Goal: Task Accomplishment & Management: Complete application form

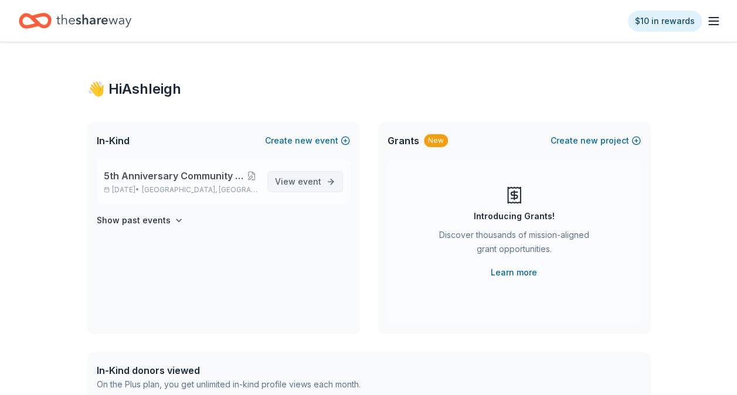
click at [312, 185] on span "event" at bounding box center [309, 182] width 23 height 10
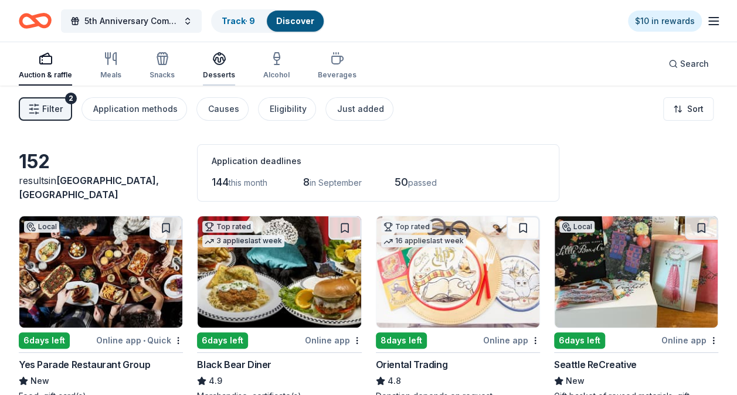
click at [226, 59] on div "button" at bounding box center [219, 59] width 32 height 14
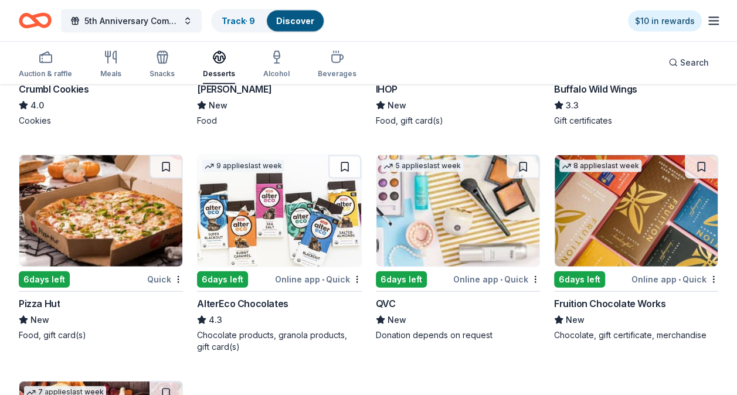
scroll to position [1180, 0]
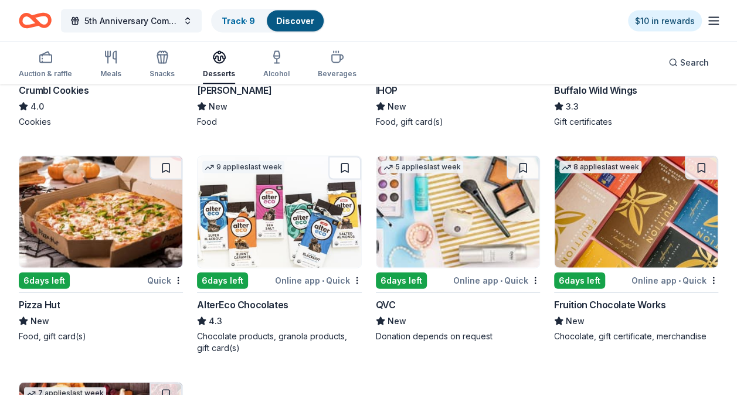
click at [611, 243] on img at bounding box center [636, 212] width 163 height 111
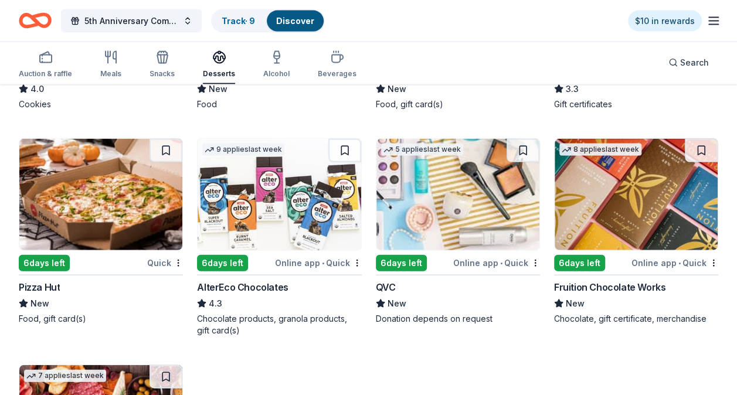
scroll to position [1196, 0]
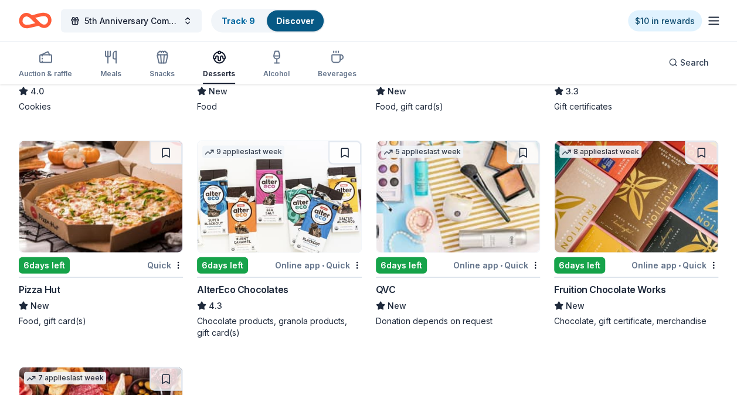
click at [107, 247] on img at bounding box center [100, 196] width 163 height 111
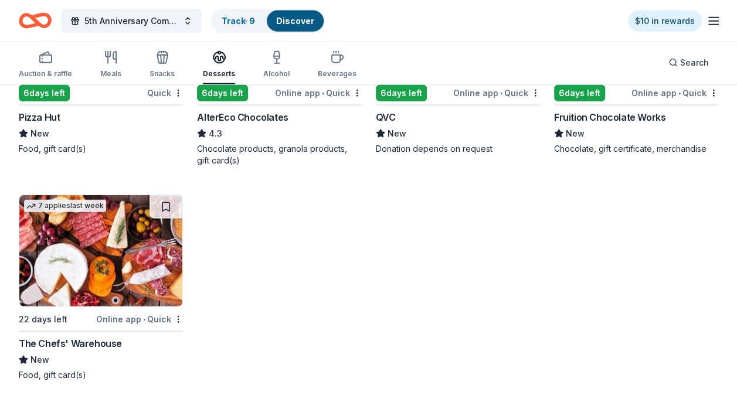
scroll to position [1368, 0]
click at [121, 134] on div "New" at bounding box center [101, 134] width 164 height 14
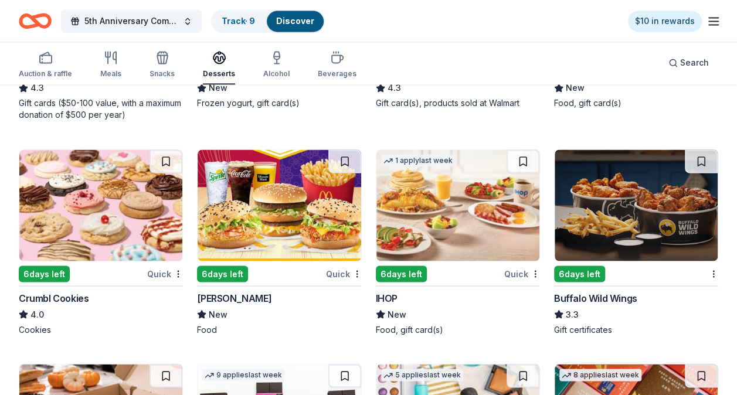
scroll to position [977, 0]
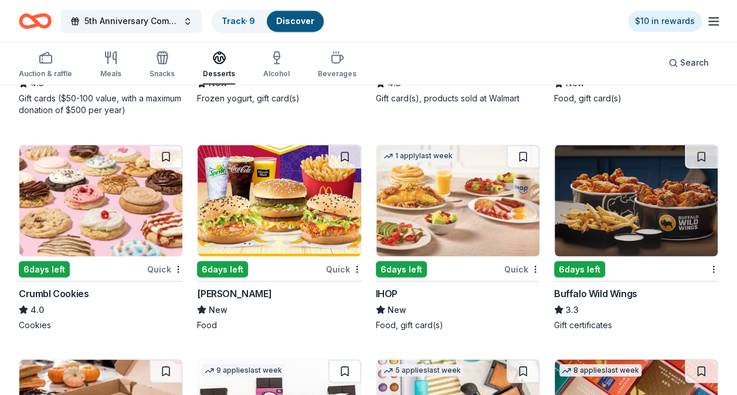
click at [125, 230] on img at bounding box center [100, 200] width 163 height 111
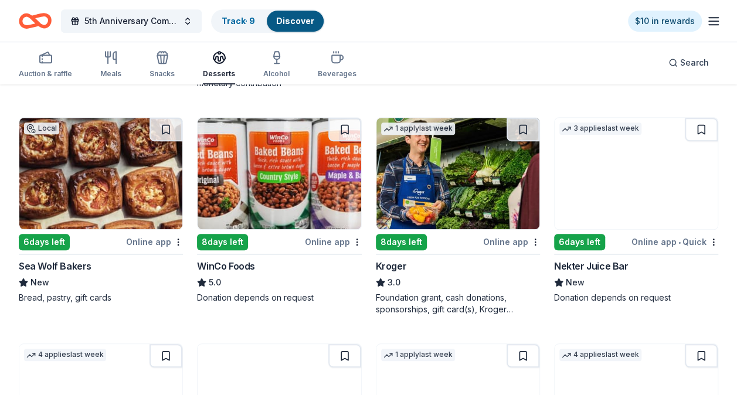
scroll to position [298, 0]
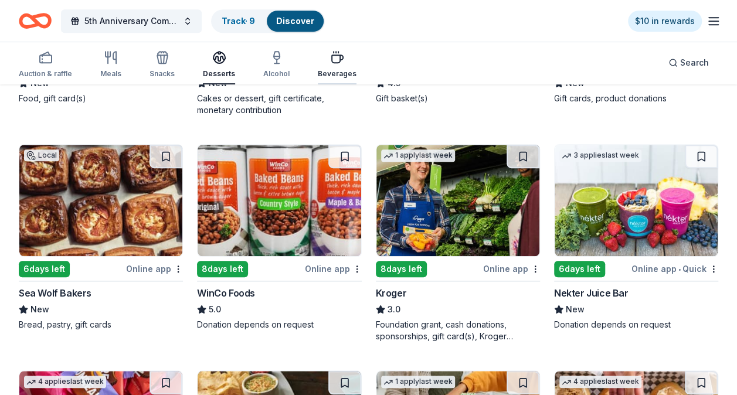
click at [323, 61] on div "button" at bounding box center [337, 57] width 39 height 14
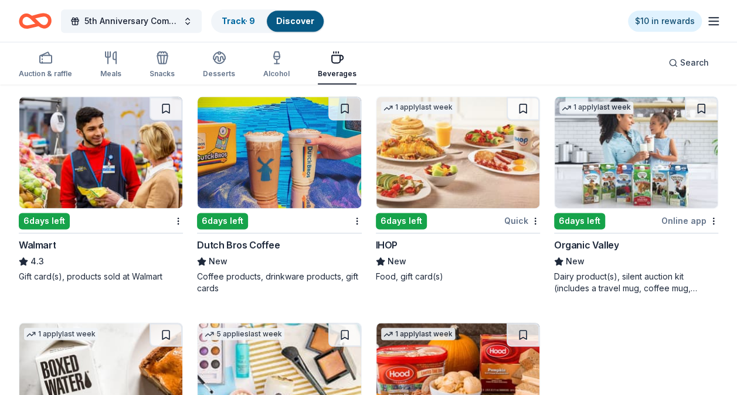
scroll to position [787, 0]
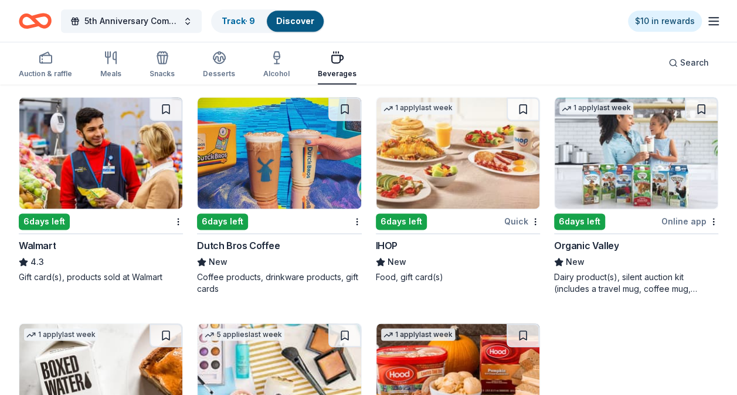
click at [306, 152] on img at bounding box center [279, 152] width 163 height 111
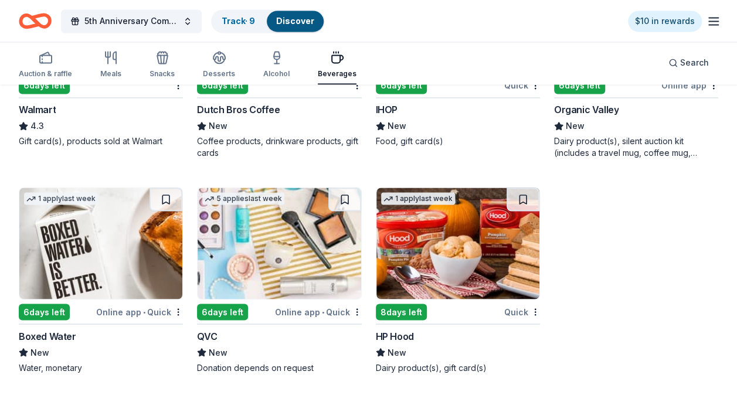
click at [121, 249] on img at bounding box center [100, 243] width 163 height 111
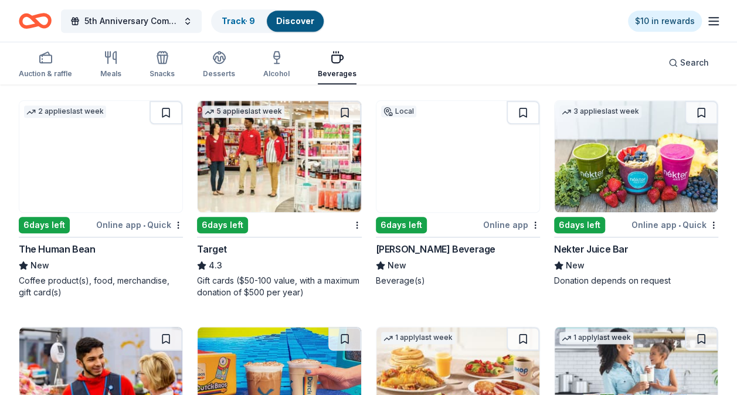
scroll to position [556, 0]
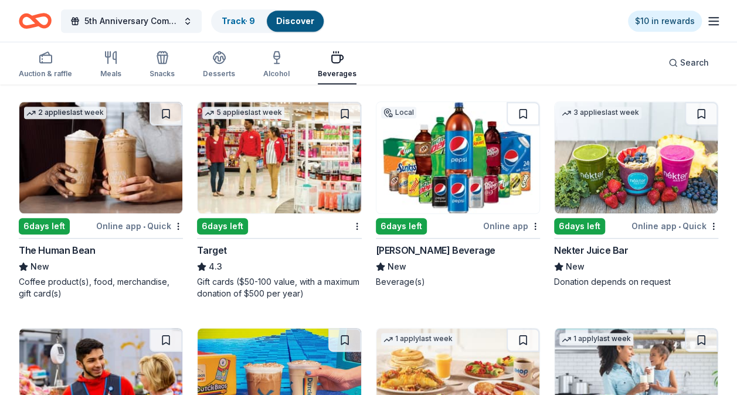
click at [300, 164] on img at bounding box center [279, 157] width 163 height 111
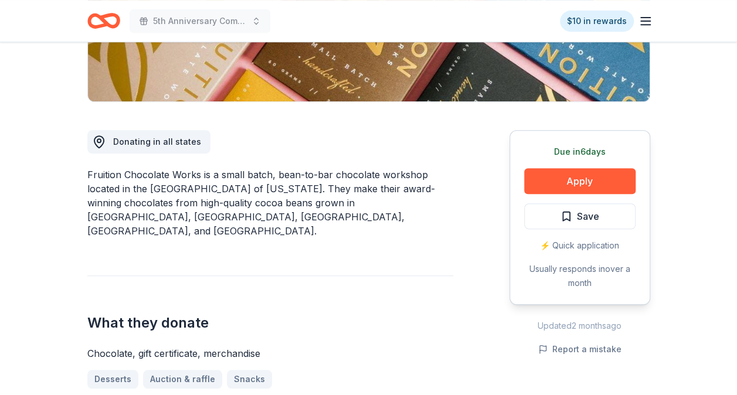
scroll to position [253, 0]
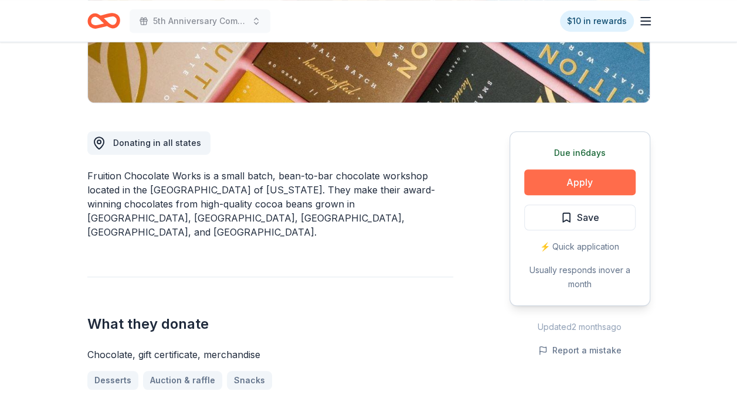
click at [566, 181] on button "Apply" at bounding box center [580, 183] width 111 height 26
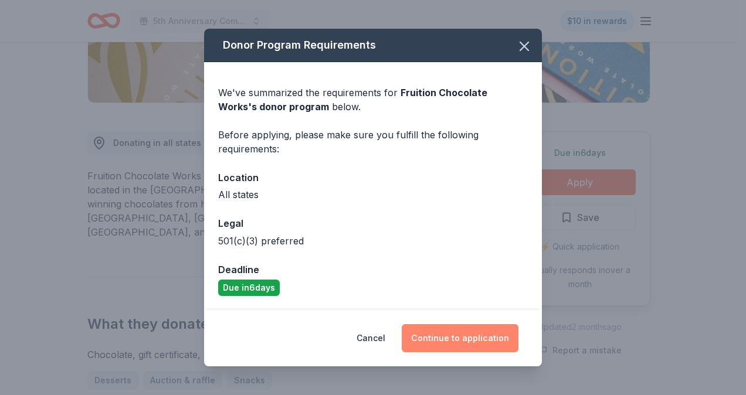
click at [489, 342] on button "Continue to application" at bounding box center [460, 338] width 117 height 28
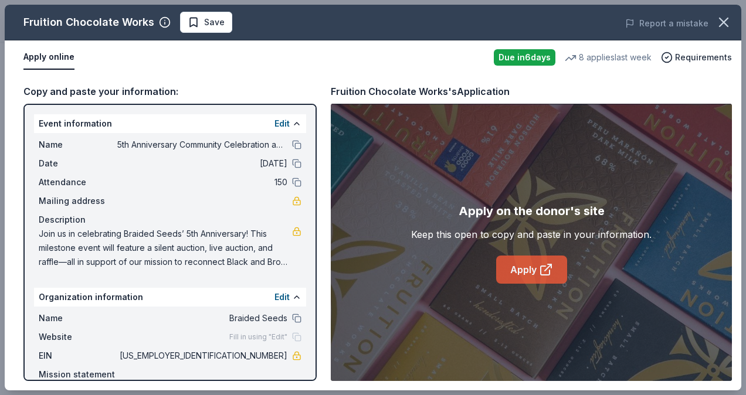
click at [534, 276] on link "Apply" at bounding box center [531, 270] width 71 height 28
click at [720, 16] on icon "button" at bounding box center [724, 22] width 16 height 16
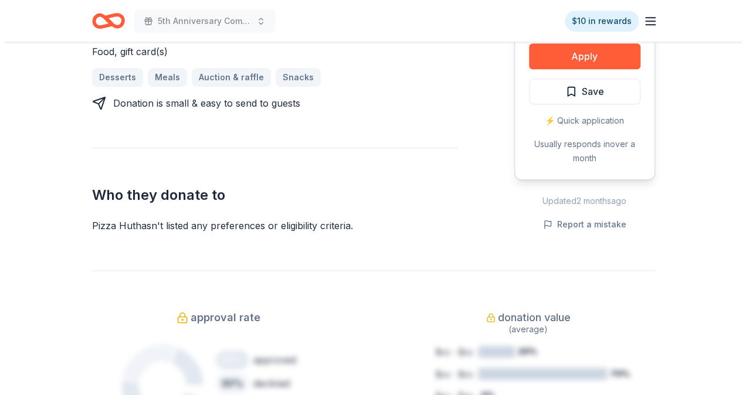
scroll to position [512, 0]
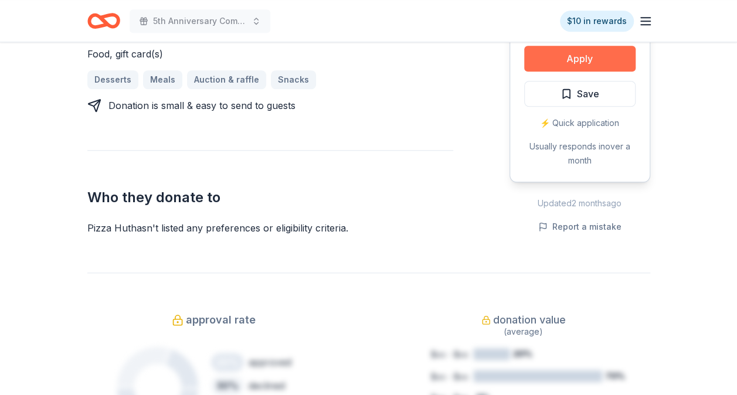
click at [567, 60] on button "Apply" at bounding box center [580, 59] width 111 height 26
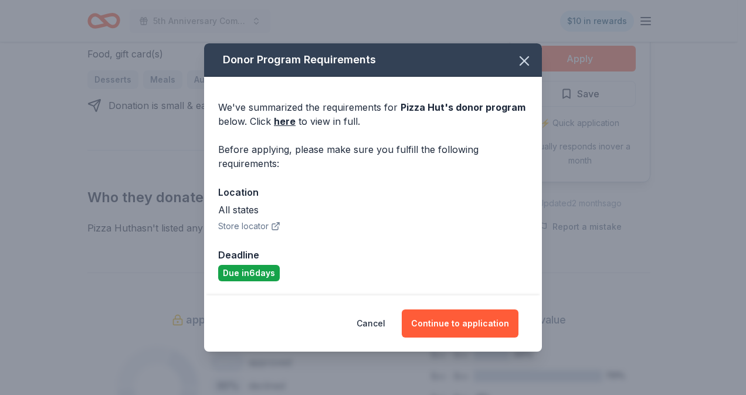
click at [567, 60] on div "Donor Program Requirements We've summarized the requirements for Pizza Hut 's d…" at bounding box center [373, 197] width 746 height 395
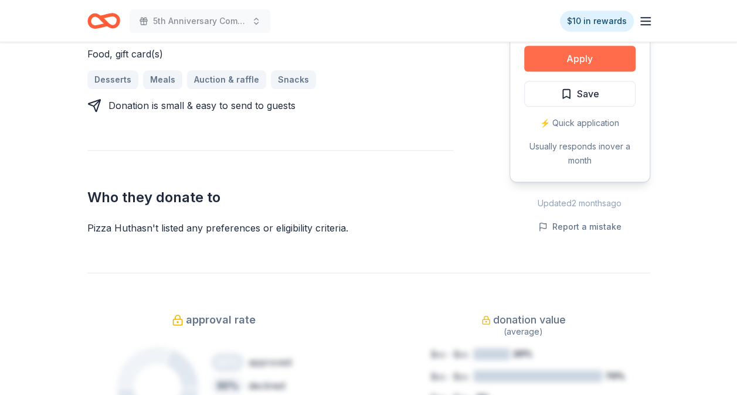
click at [567, 60] on button "Apply" at bounding box center [580, 59] width 111 height 26
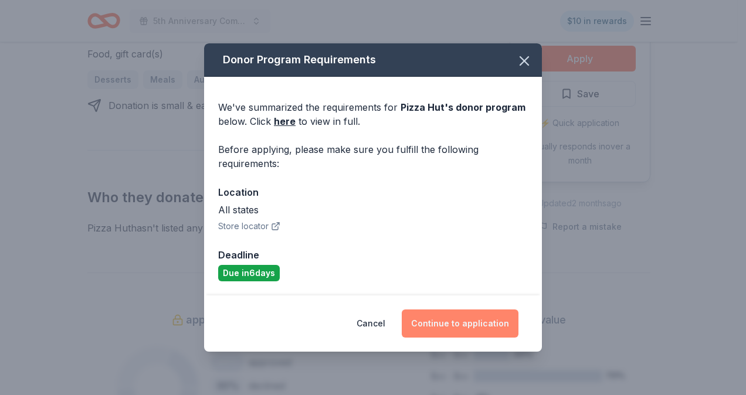
click at [465, 319] on button "Continue to application" at bounding box center [460, 324] width 117 height 28
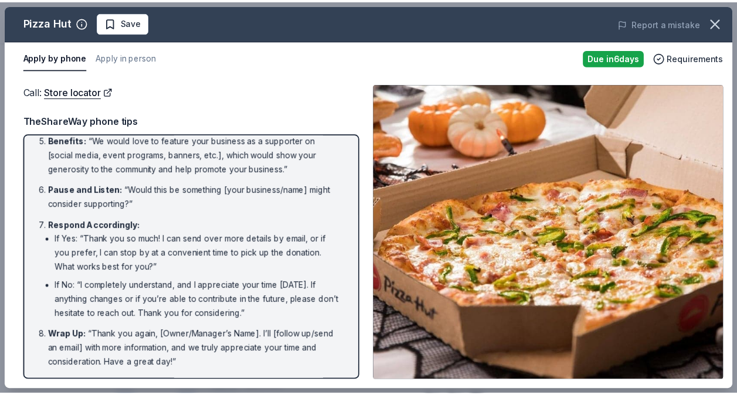
scroll to position [0, 0]
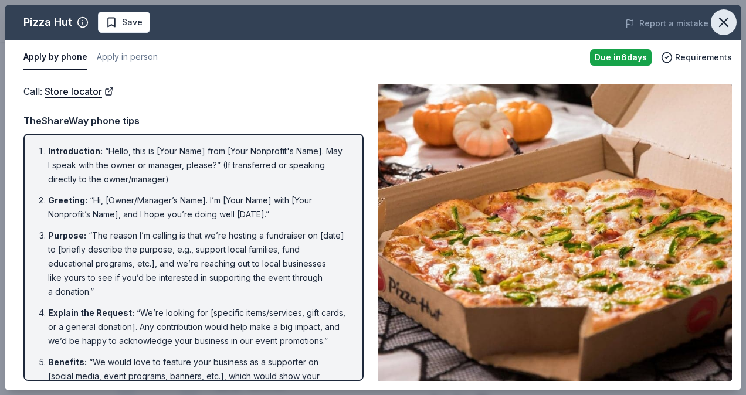
click at [718, 21] on icon "button" at bounding box center [724, 22] width 16 height 16
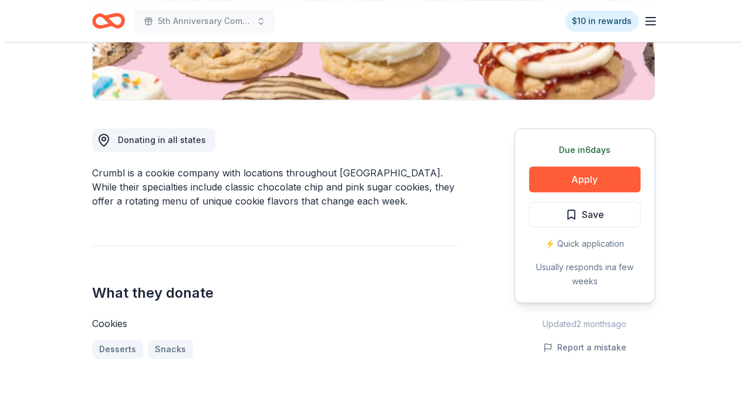
scroll to position [265, 0]
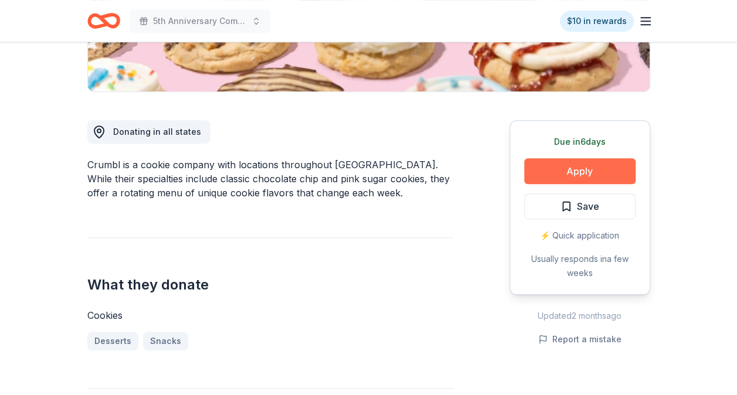
click at [551, 174] on button "Apply" at bounding box center [580, 171] width 111 height 26
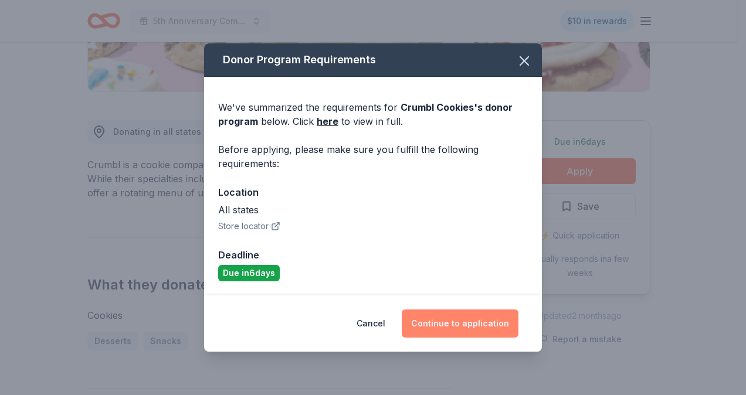
click at [455, 324] on button "Continue to application" at bounding box center [460, 324] width 117 height 28
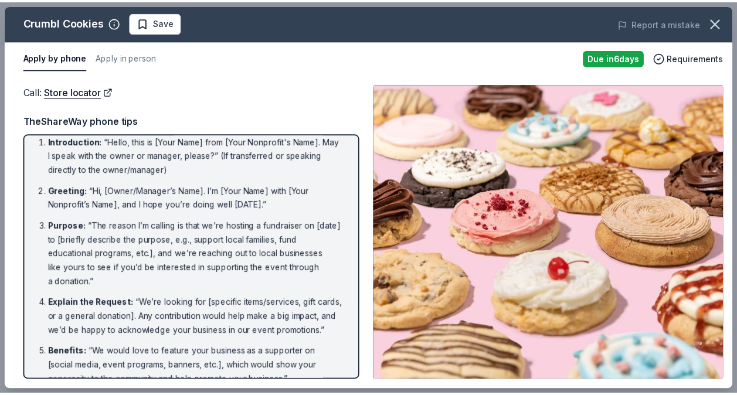
scroll to position [14, 0]
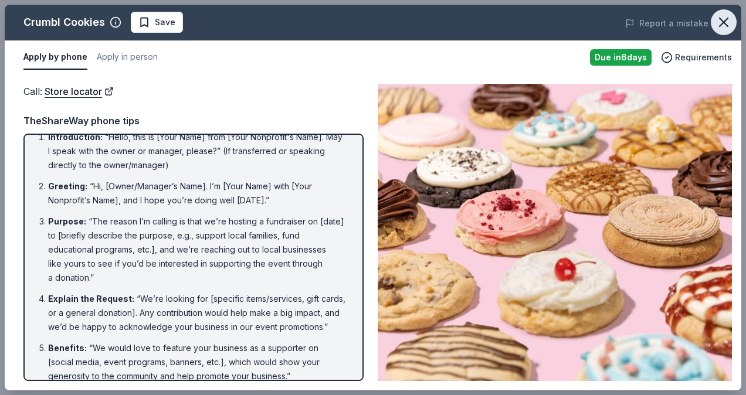
click at [726, 20] on icon "button" at bounding box center [724, 22] width 8 height 8
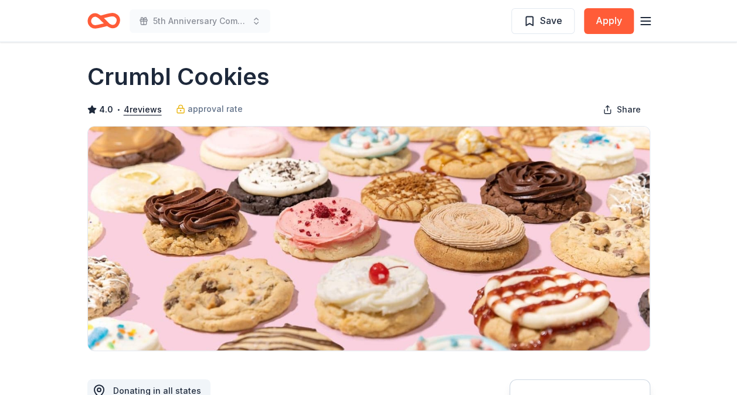
scroll to position [0, 0]
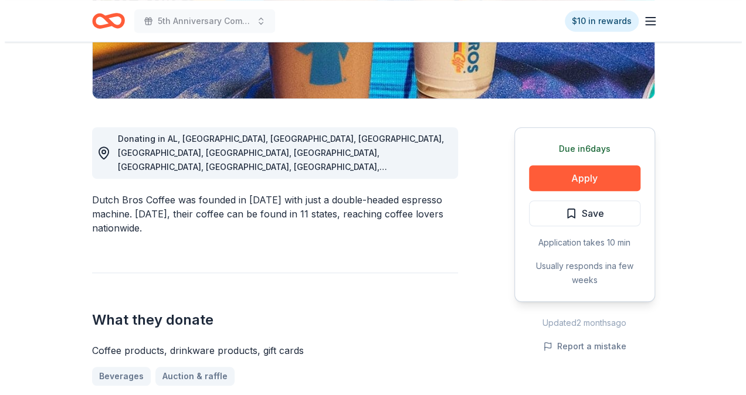
scroll to position [270, 0]
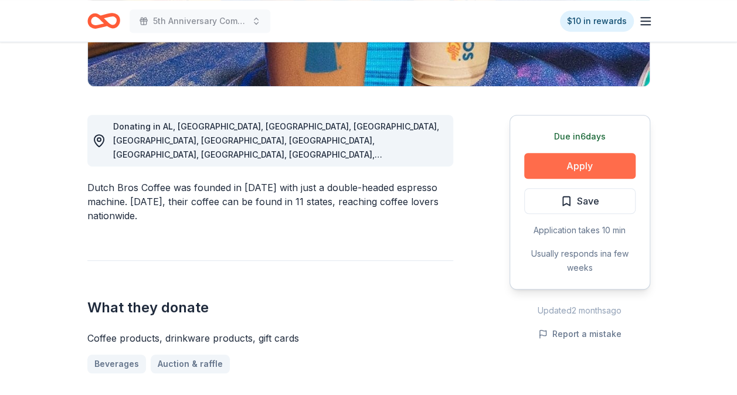
click at [555, 161] on button "Apply" at bounding box center [580, 166] width 111 height 26
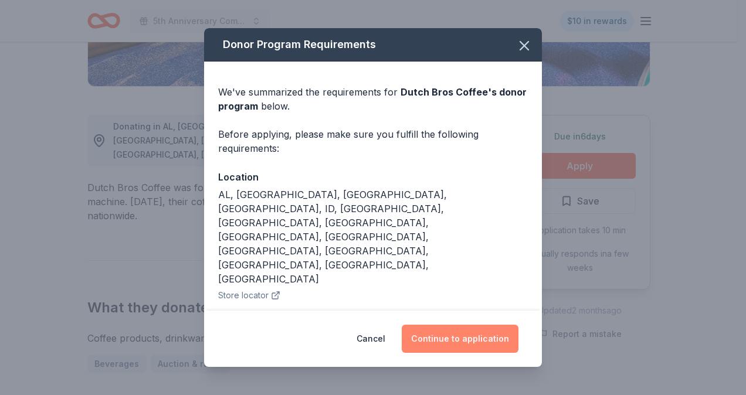
click at [479, 331] on button "Continue to application" at bounding box center [460, 339] width 117 height 28
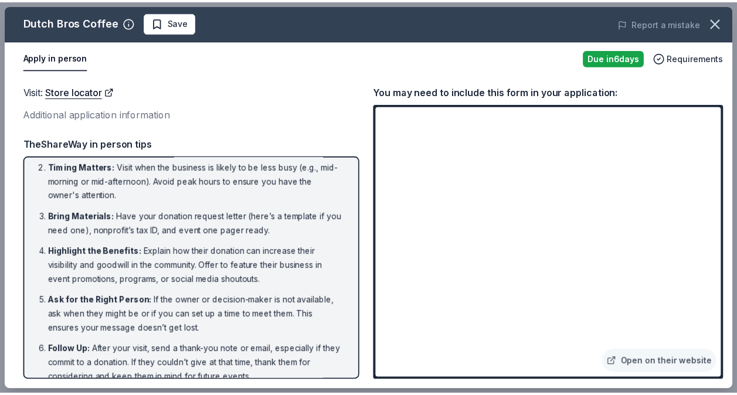
scroll to position [0, 0]
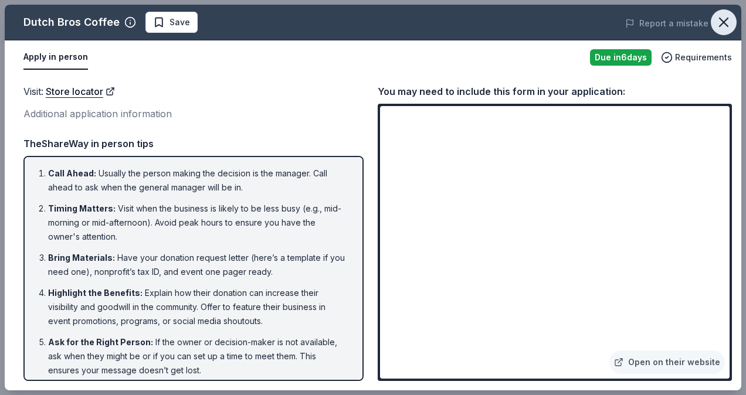
click at [719, 21] on icon "button" at bounding box center [724, 22] width 16 height 16
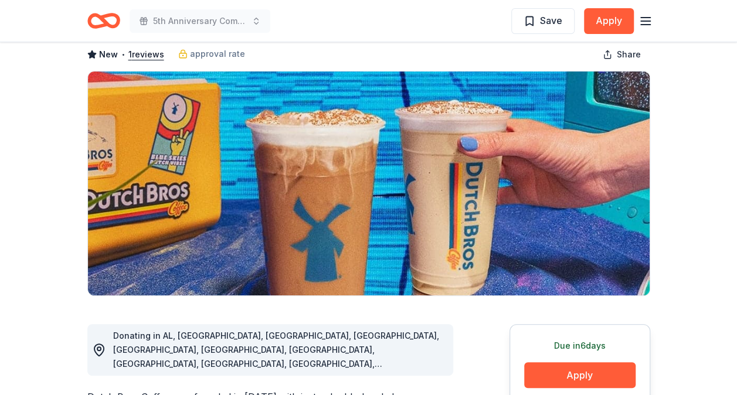
scroll to position [46, 0]
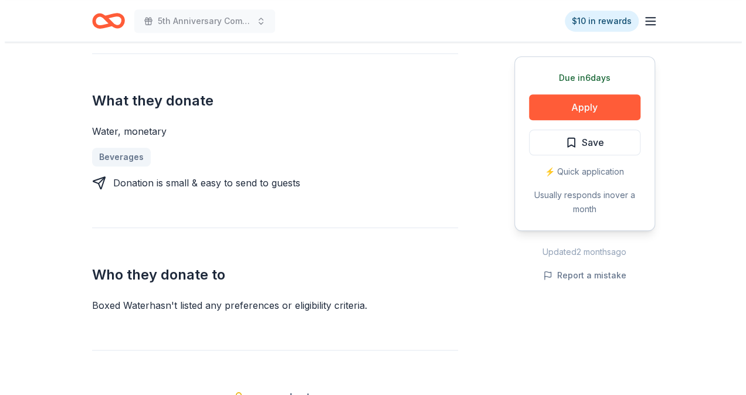
scroll to position [454, 0]
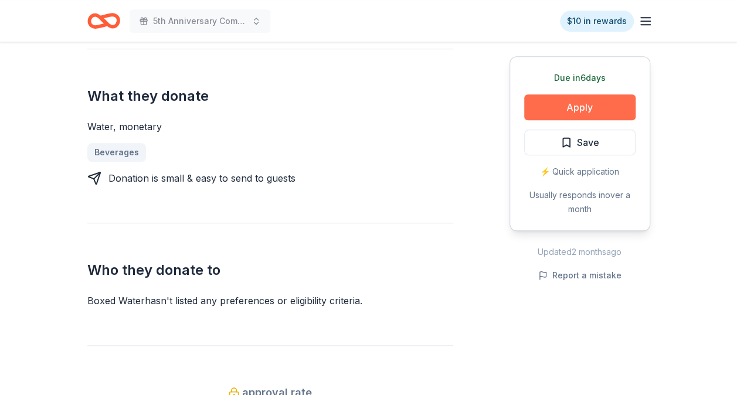
click at [562, 101] on button "Apply" at bounding box center [580, 107] width 111 height 26
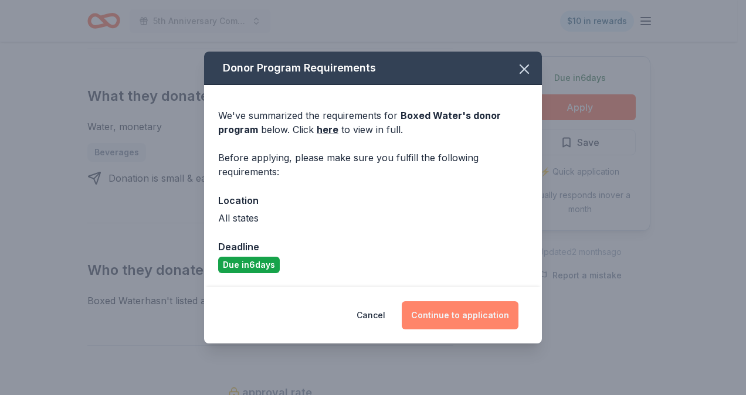
click at [484, 314] on button "Continue to application" at bounding box center [460, 316] width 117 height 28
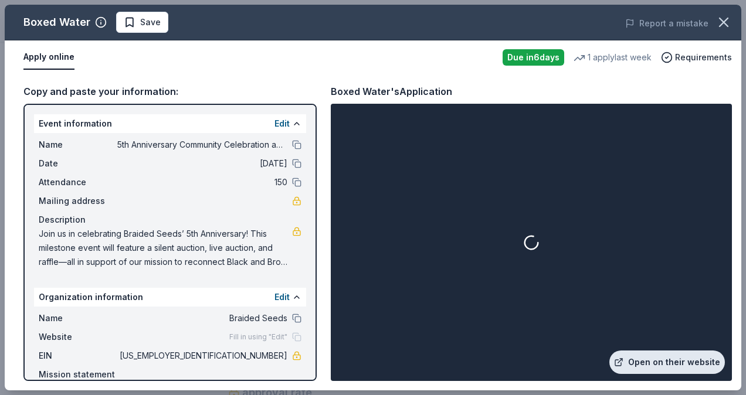
click at [638, 359] on link "Open on their website" at bounding box center [668, 362] width 116 height 23
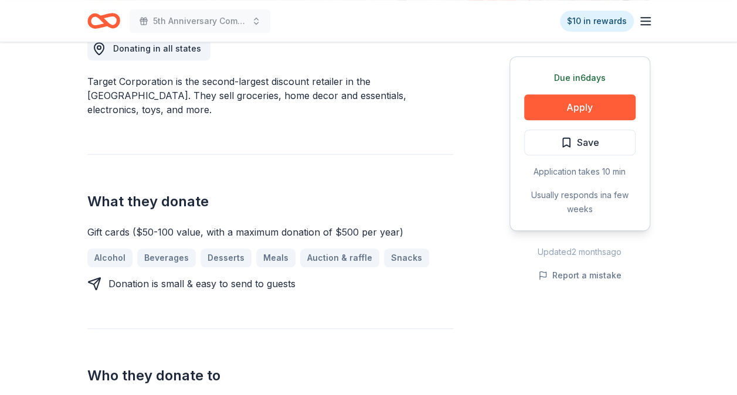
scroll to position [348, 0]
click at [571, 104] on button "Apply" at bounding box center [580, 107] width 111 height 26
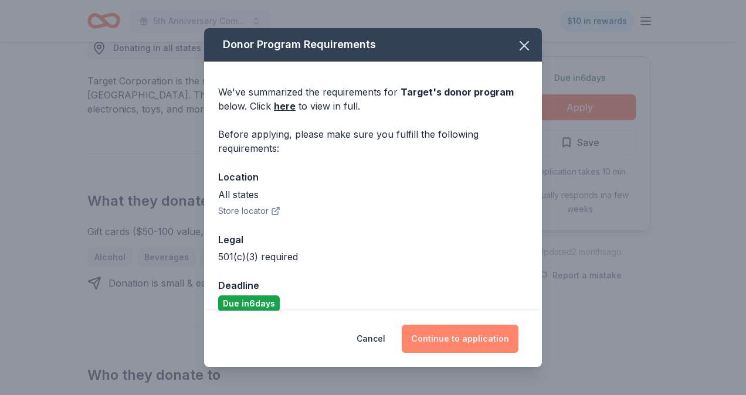
click at [463, 341] on button "Continue to application" at bounding box center [460, 339] width 117 height 28
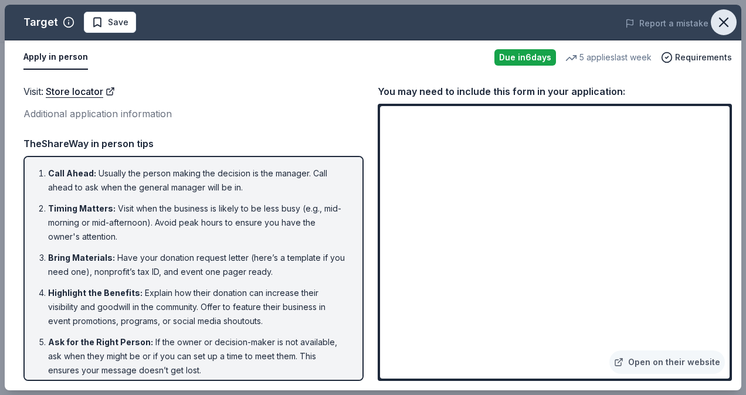
click at [723, 26] on icon "button" at bounding box center [724, 22] width 16 height 16
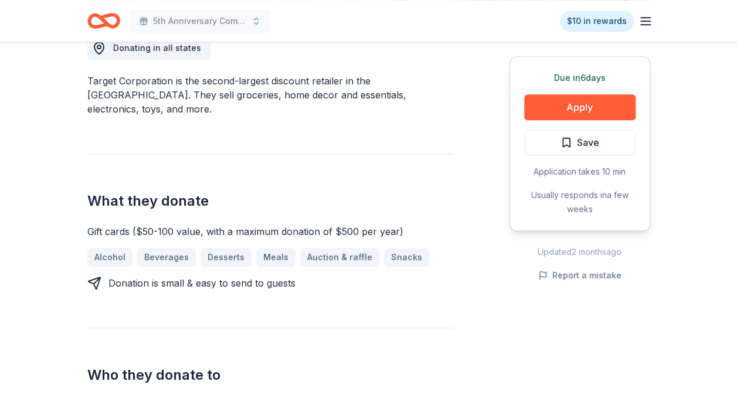
click at [432, 286] on div "Donating in all states Target Corporation is the second-largest discount retail…" at bounding box center [270, 359] width 366 height 702
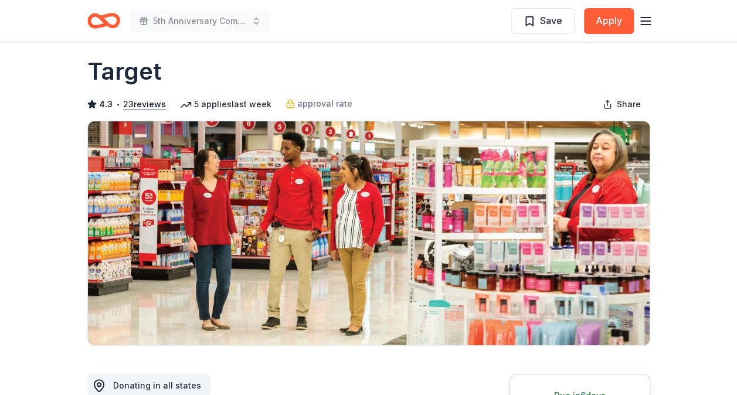
scroll to position [0, 0]
